Goal: Task Accomplishment & Management: Use online tool/utility

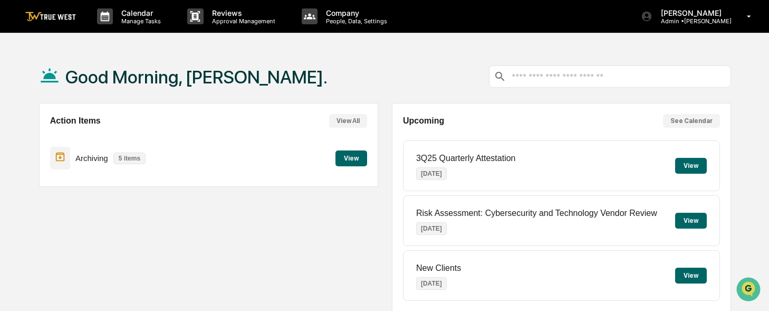
click at [697, 162] on button "View" at bounding box center [691, 166] width 32 height 16
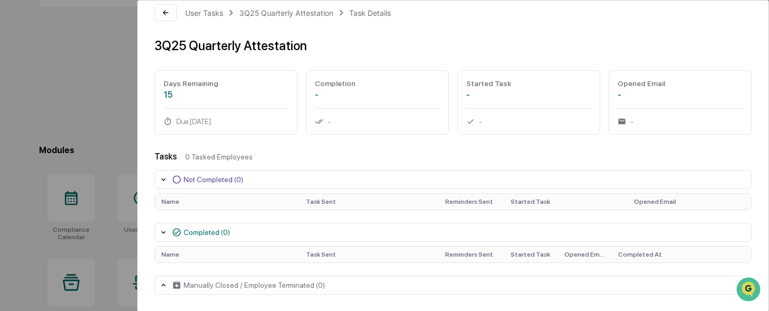
scroll to position [200, 0]
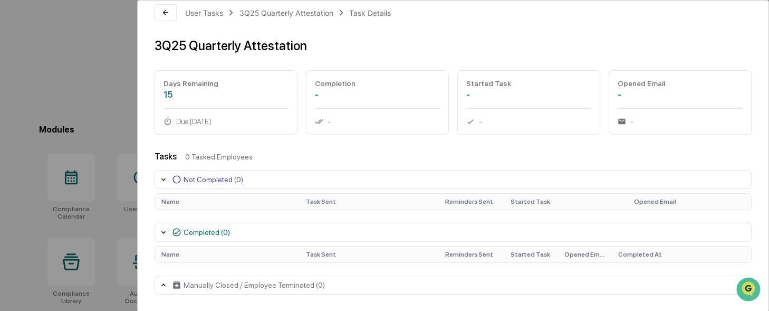
click at [163, 232] on icon at bounding box center [163, 232] width 4 height 3
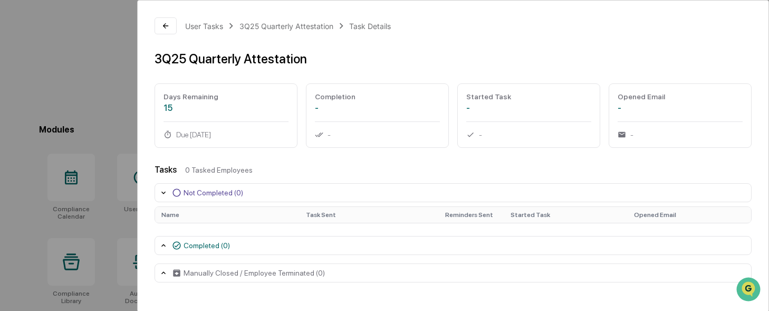
click at [163, 243] on icon at bounding box center [163, 245] width 8 height 8
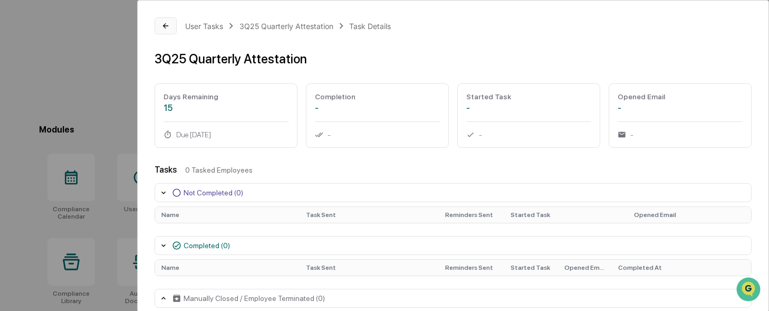
click at [170, 23] on icon at bounding box center [165, 26] width 8 height 8
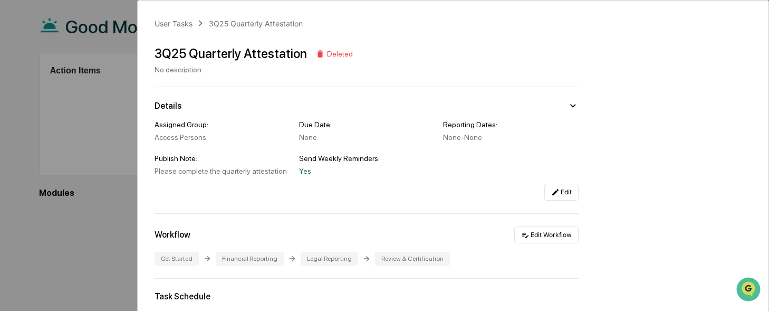
scroll to position [50, 0]
click at [188, 22] on div "User Tasks" at bounding box center [174, 23] width 38 height 9
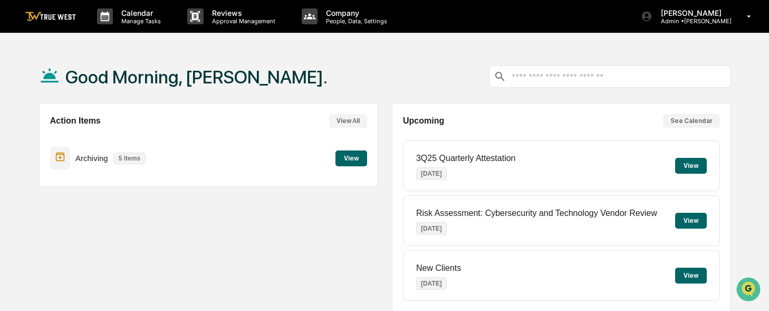
click at [351, 256] on div "Action Items View All Archiving 5 items View" at bounding box center [208, 207] width 339 height 209
click at [693, 167] on button "View" at bounding box center [691, 166] width 32 height 16
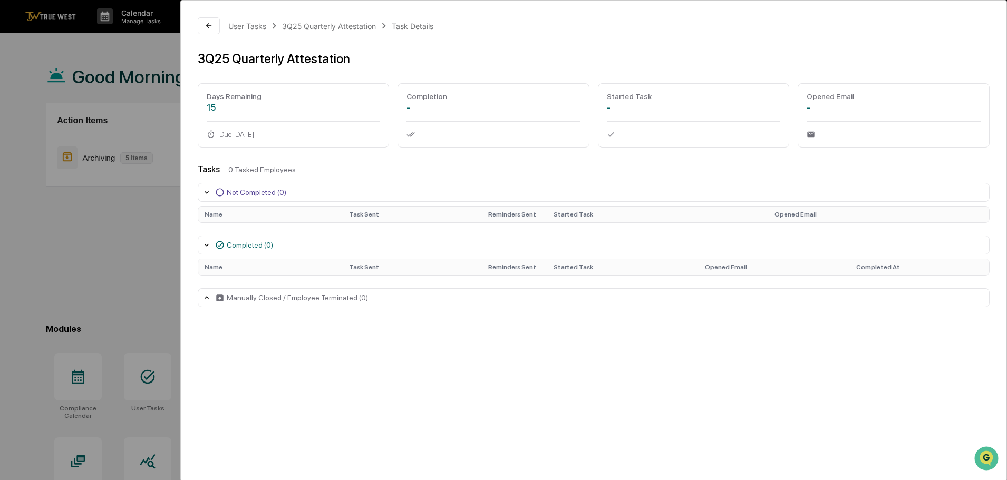
click at [254, 249] on div "Completed (0)" at bounding box center [250, 245] width 46 height 8
click at [251, 302] on div "Manually Closed / Employee Terminated (0)" at bounding box center [291, 297] width 153 height 9
click at [210, 27] on icon at bounding box center [209, 26] width 8 height 8
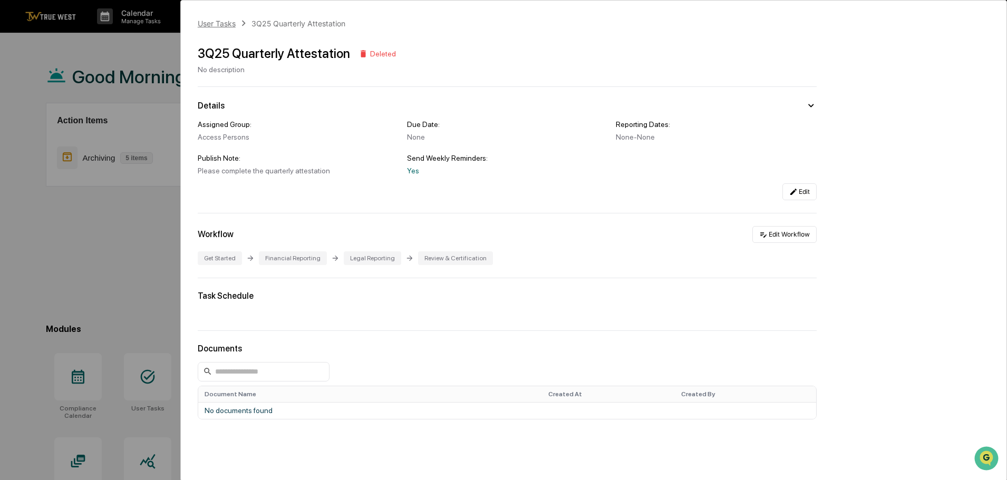
click at [204, 23] on div "User Tasks" at bounding box center [217, 23] width 38 height 9
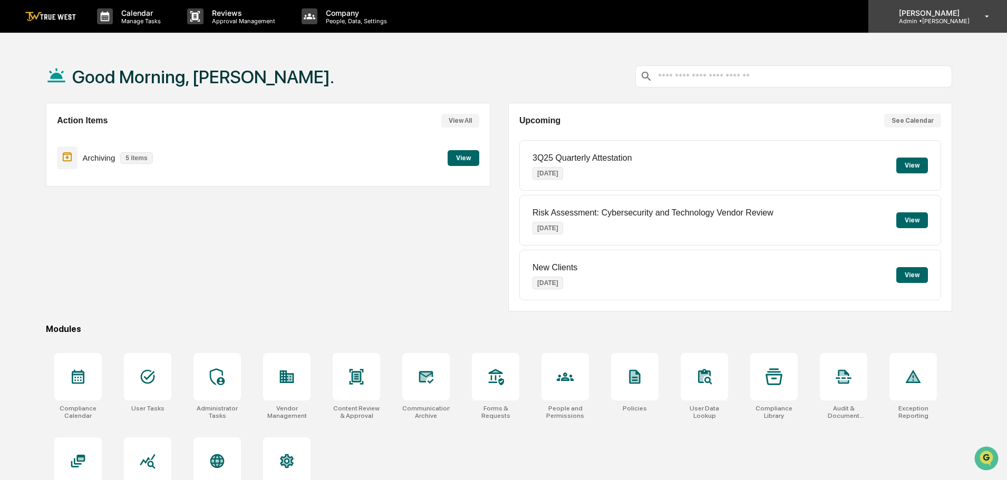
click at [768, 8] on div "[PERSON_NAME] Admin • [GEOGRAPHIC_DATA]" at bounding box center [938, 16] width 139 height 33
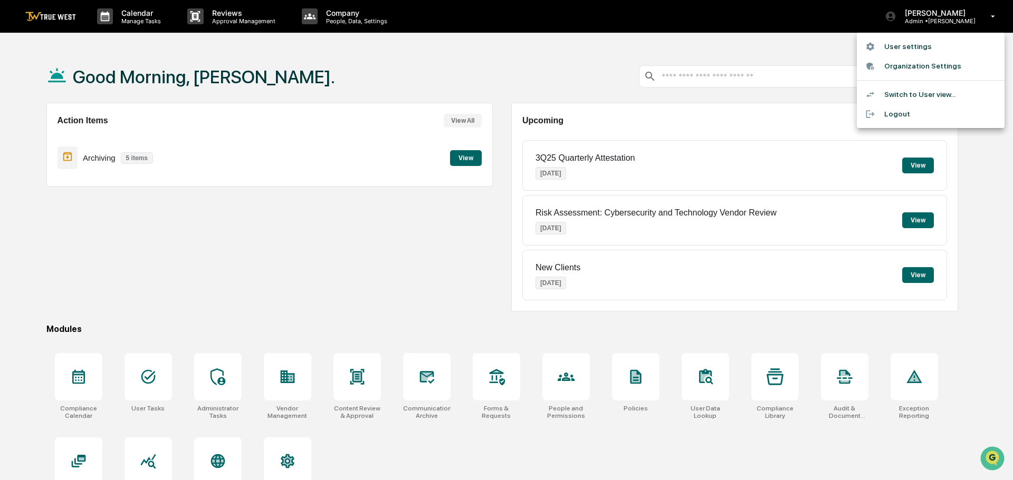
click at [768, 97] on li "Switch to User view..." at bounding box center [931, 95] width 148 height 20
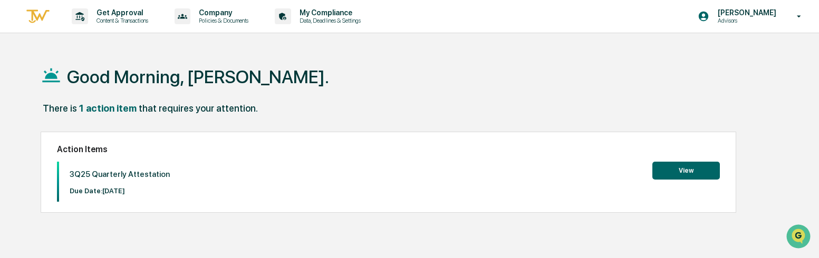
click at [14, 178] on div "Good Morning, [PERSON_NAME]. There is 1 action item that requires your attentio…" at bounding box center [409, 179] width 819 height 258
click at [685, 175] on button "View" at bounding box center [686, 171] width 68 height 18
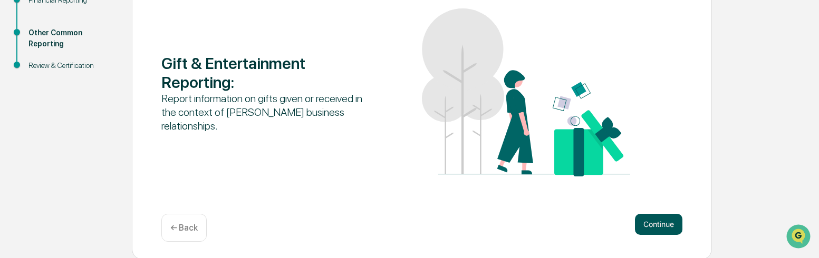
scroll to position [167, 0]
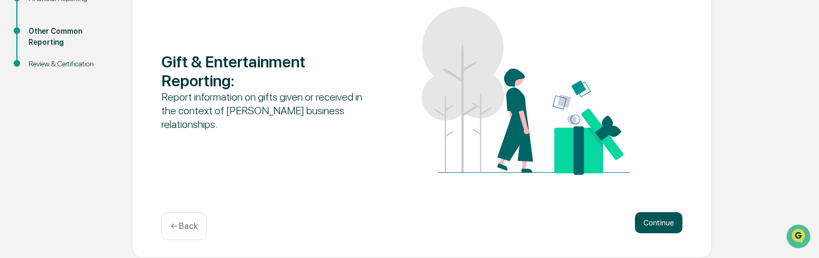
click at [665, 225] on button "Continue" at bounding box center [658, 223] width 47 height 21
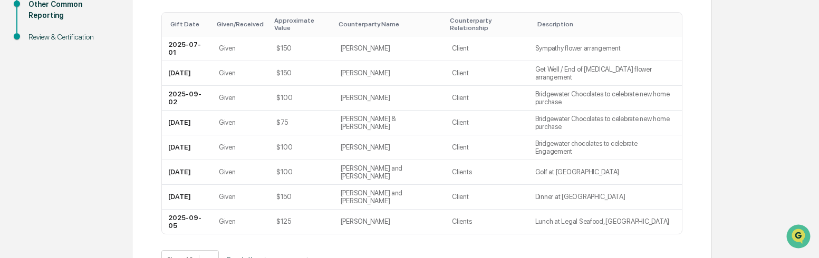
scroll to position [223, 0]
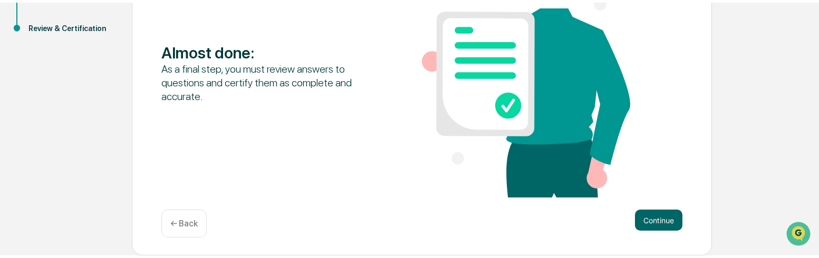
scroll to position [199, 0]
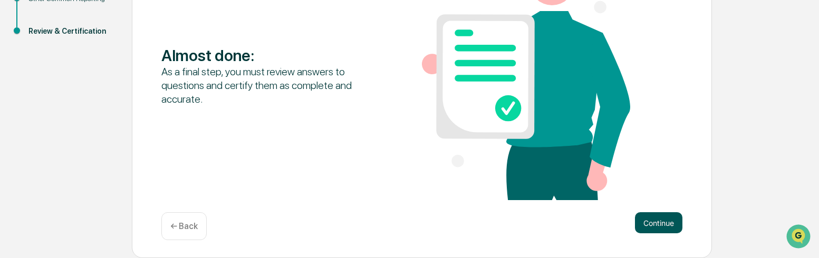
click at [656, 218] on button "Continue" at bounding box center [658, 223] width 47 height 21
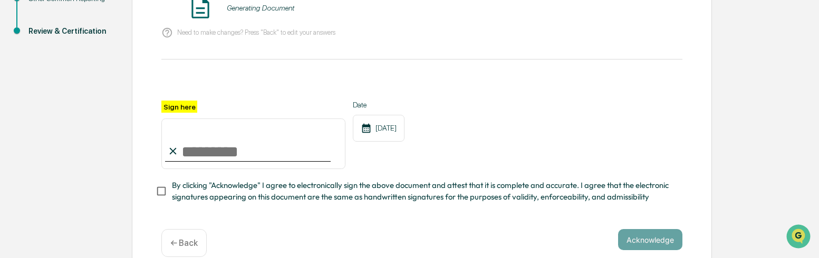
click at [252, 143] on input "Sign here" at bounding box center [253, 144] width 184 height 51
type input "**********"
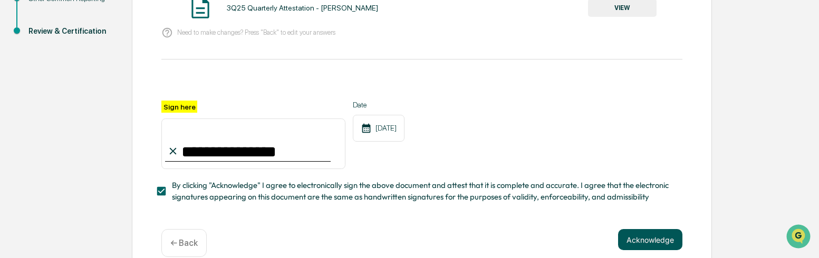
click at [642, 243] on button "Acknowledge" at bounding box center [650, 239] width 64 height 21
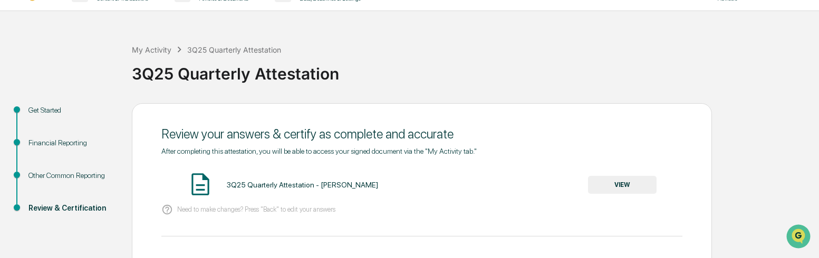
scroll to position [21, 0]
click at [624, 184] on button "VIEW" at bounding box center [622, 186] width 69 height 18
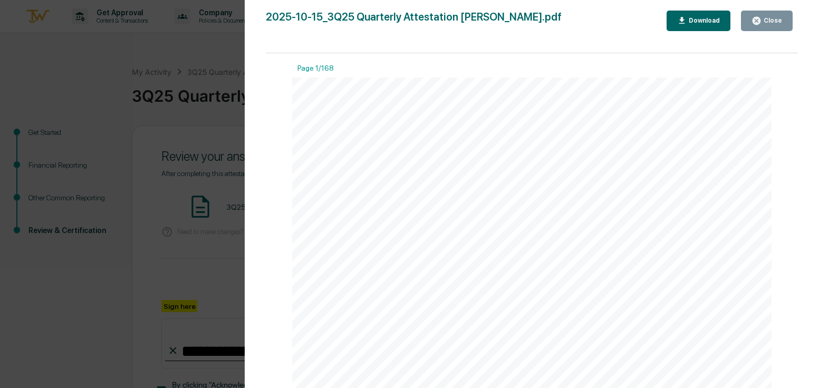
click at [776, 20] on div "Close" at bounding box center [772, 20] width 21 height 7
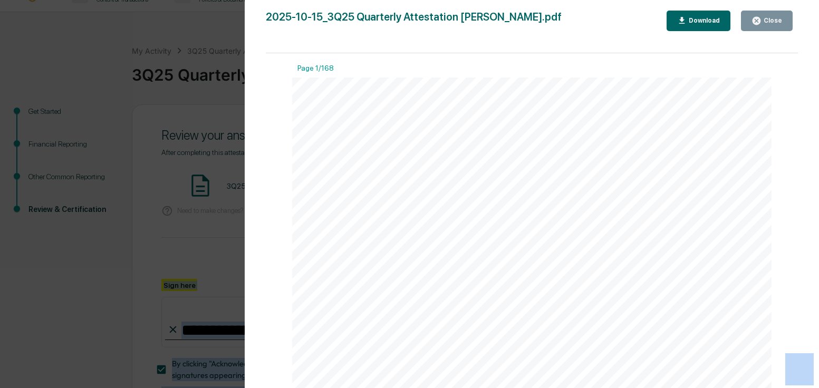
click at [495, 259] on div at bounding box center [421, 266] width 521 height 25
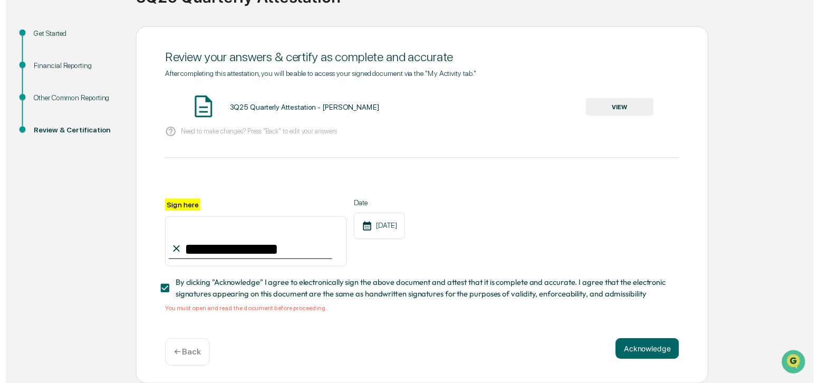
scroll to position [0, 0]
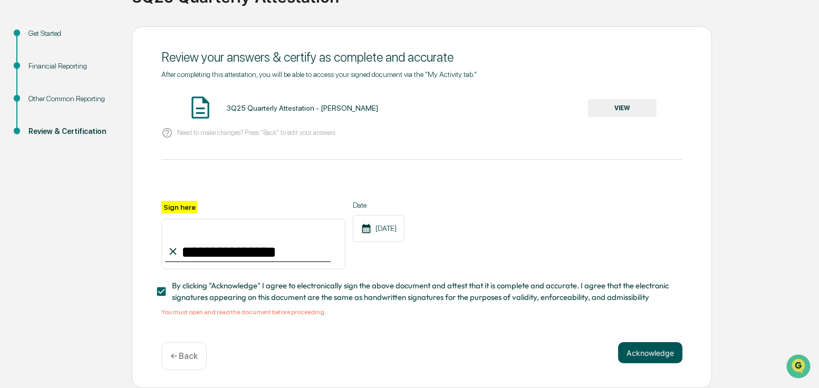
click at [651, 349] on button "Acknowledge" at bounding box center [650, 352] width 64 height 21
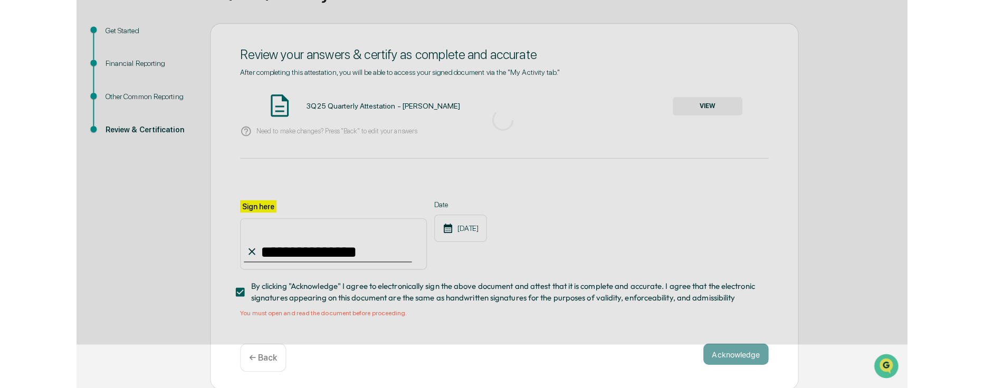
scroll to position [37, 0]
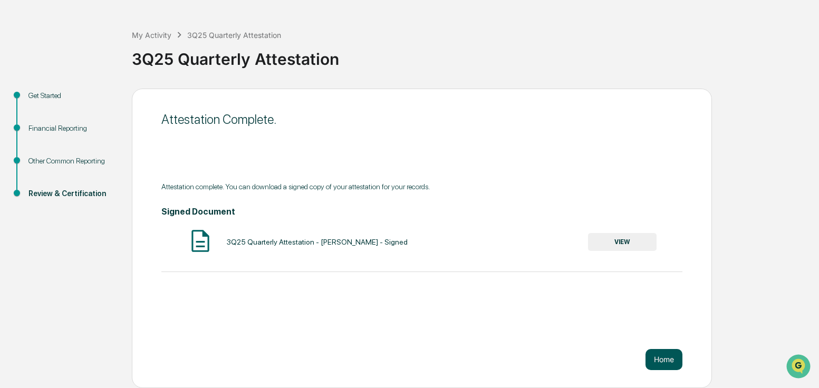
click at [665, 364] on button "Home" at bounding box center [664, 359] width 37 height 21
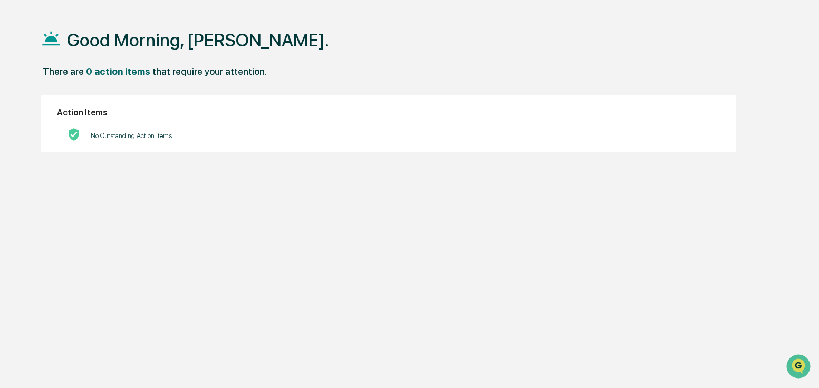
click at [89, 46] on h1 "Good Morning, [PERSON_NAME]." at bounding box center [198, 40] width 262 height 21
click at [43, 40] on div "Good Morning, [PERSON_NAME]. There are 0 action items that require your attenti…" at bounding box center [409, 207] width 769 height 388
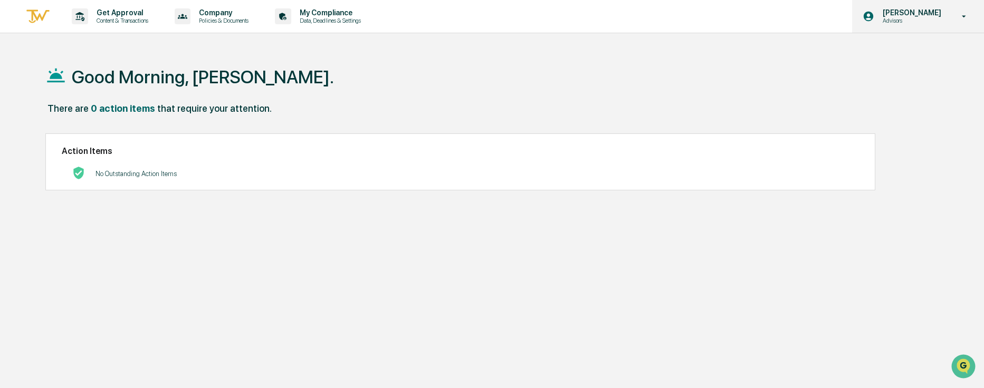
click at [819, 13] on p "[PERSON_NAME]" at bounding box center [910, 12] width 72 height 8
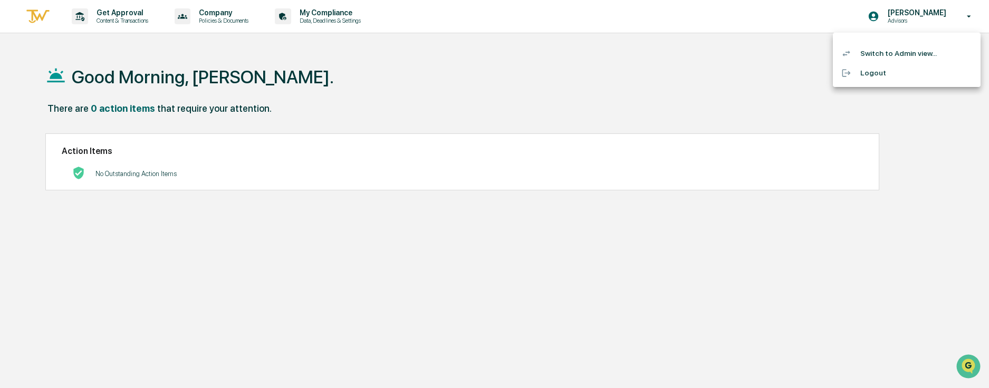
click at [819, 57] on li "Switch to Admin view..." at bounding box center [907, 54] width 148 height 20
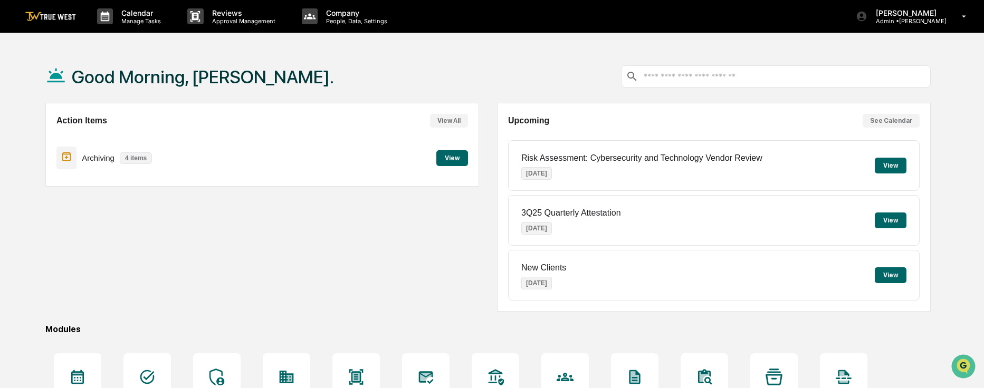
click at [463, 158] on button "View" at bounding box center [452, 158] width 32 height 16
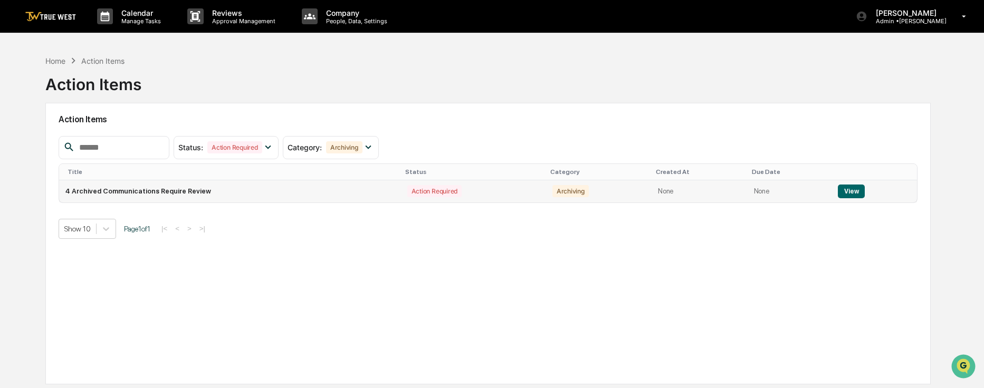
click at [326, 193] on td "4 Archived Communications Require Review" at bounding box center [230, 191] width 342 height 22
click at [819, 191] on button "View" at bounding box center [851, 192] width 27 height 14
